Goal: Information Seeking & Learning: Stay updated

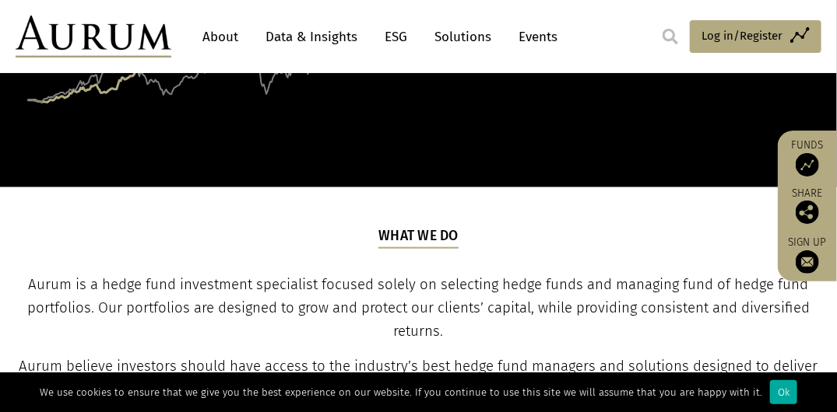
scroll to position [467, 0]
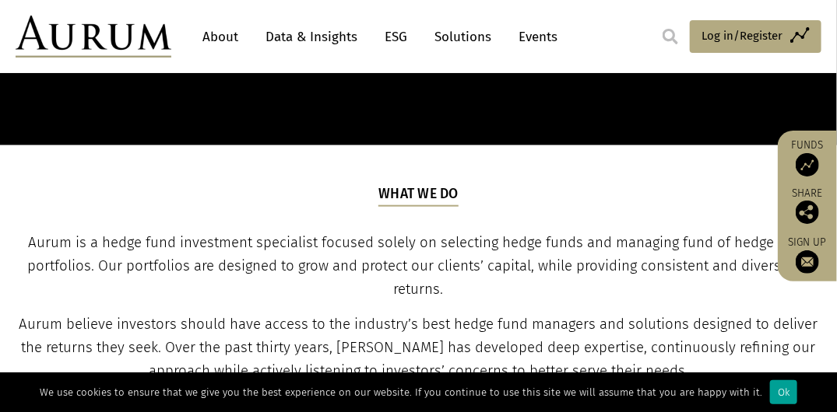
click at [770, 391] on div "Ok" at bounding box center [783, 393] width 27 height 24
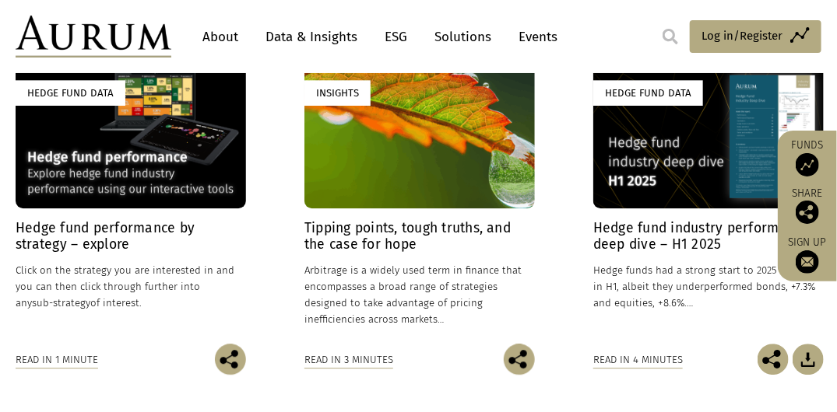
scroll to position [1245, 0]
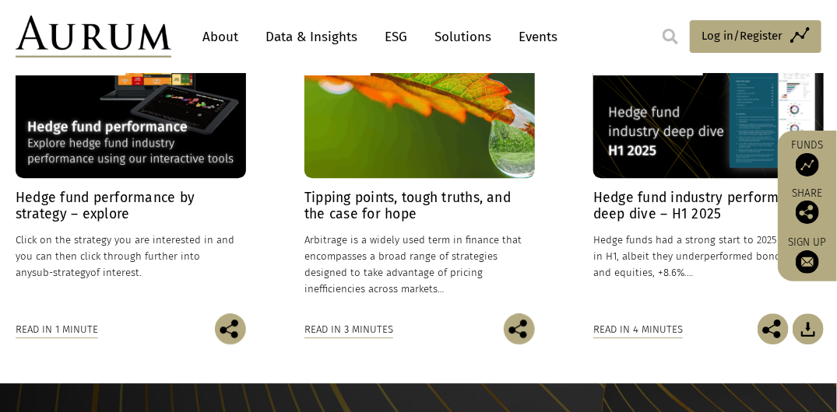
click at [138, 202] on h4 "Hedge fund performance by strategy – explore" at bounding box center [131, 206] width 230 height 33
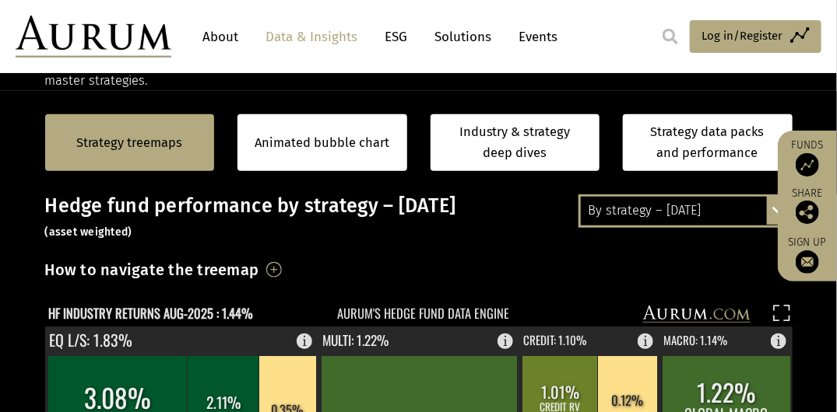
scroll to position [313, 0]
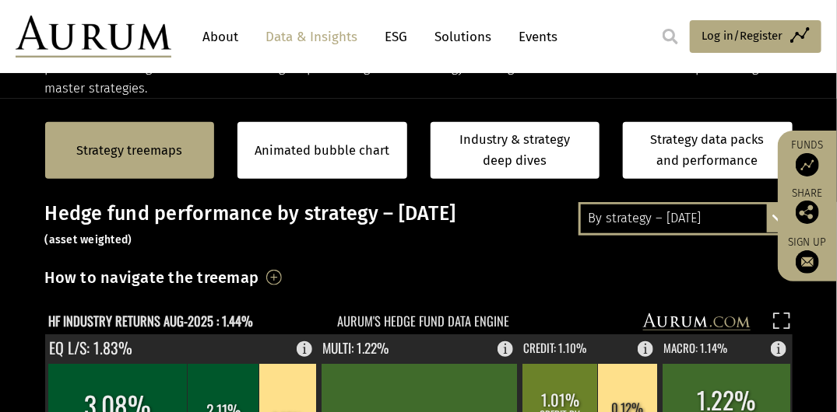
click at [667, 216] on div "By strategy – [DATE]" at bounding box center [685, 219] width 209 height 28
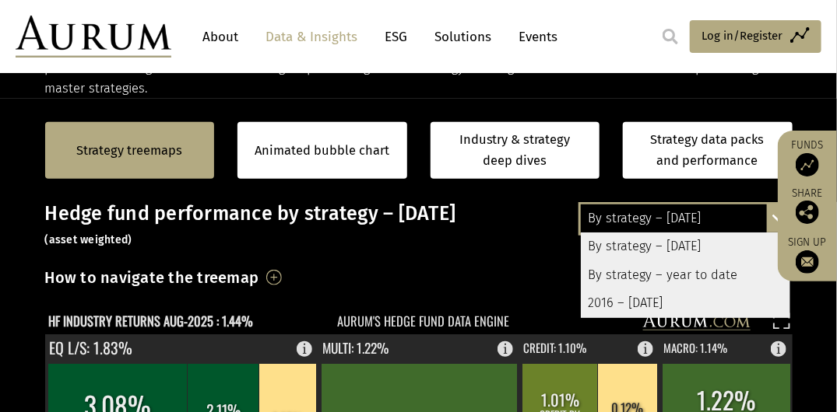
click at [657, 272] on div "By strategy – year to date" at bounding box center [685, 275] width 209 height 28
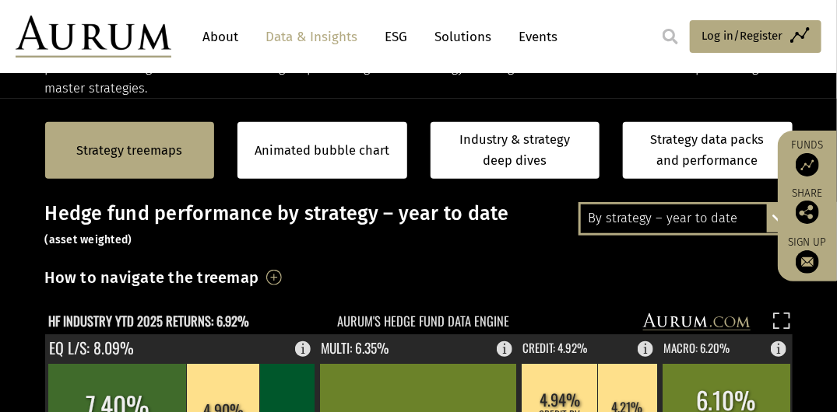
click at [490, 247] on h3 "Hedge fund performance by strategy – year to date (asset weighted)" at bounding box center [418, 225] width 747 height 47
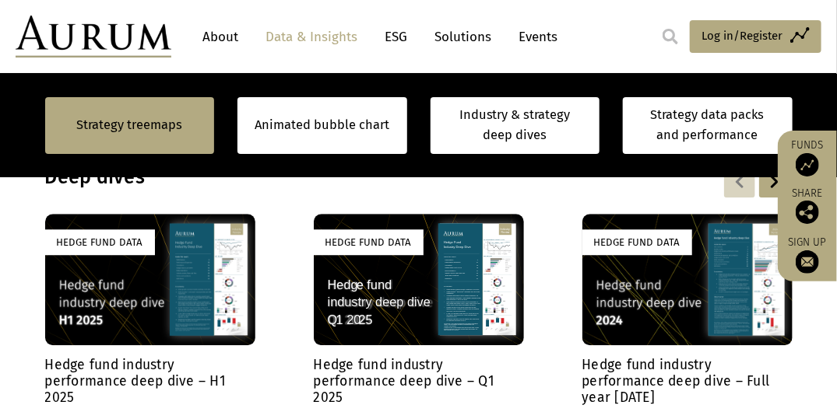
scroll to position [1258, 0]
